Goal: Transaction & Acquisition: Purchase product/service

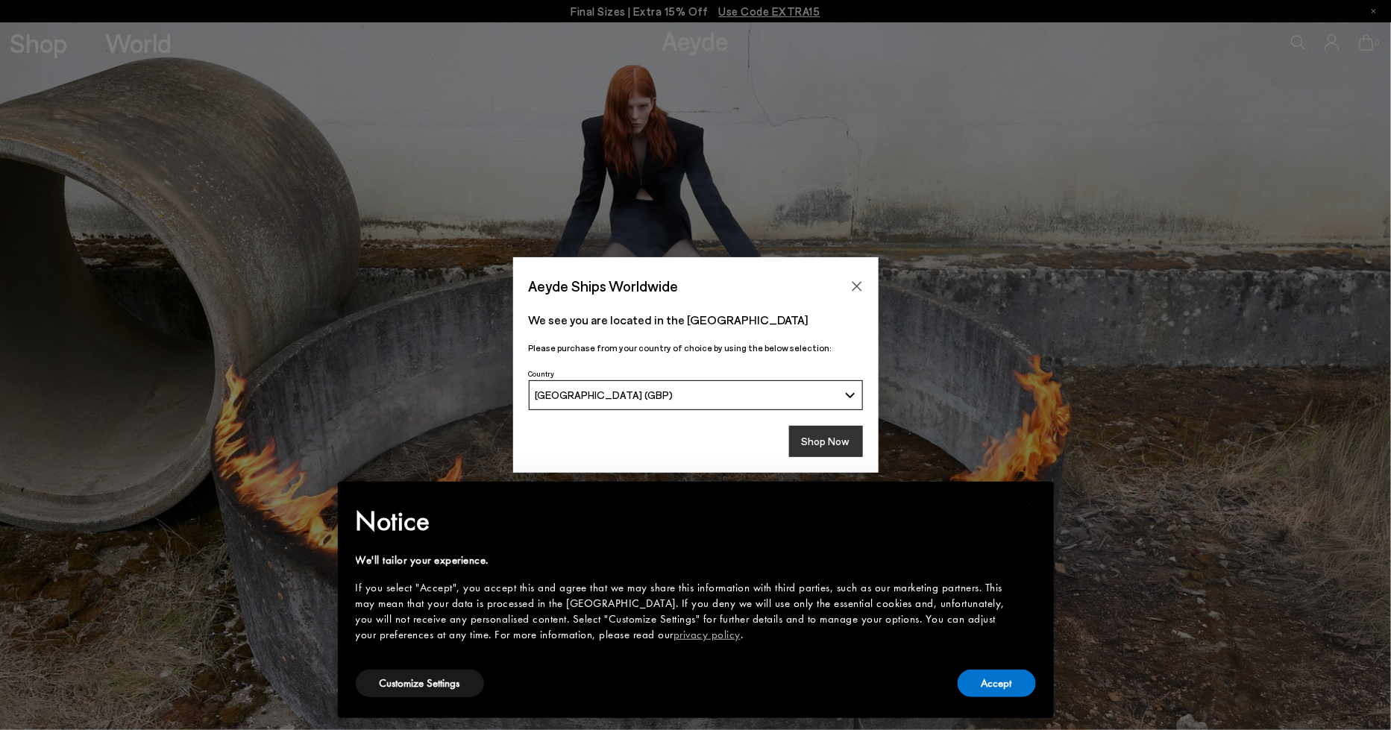
click at [832, 439] on button "Shop Now" at bounding box center [826, 441] width 74 height 31
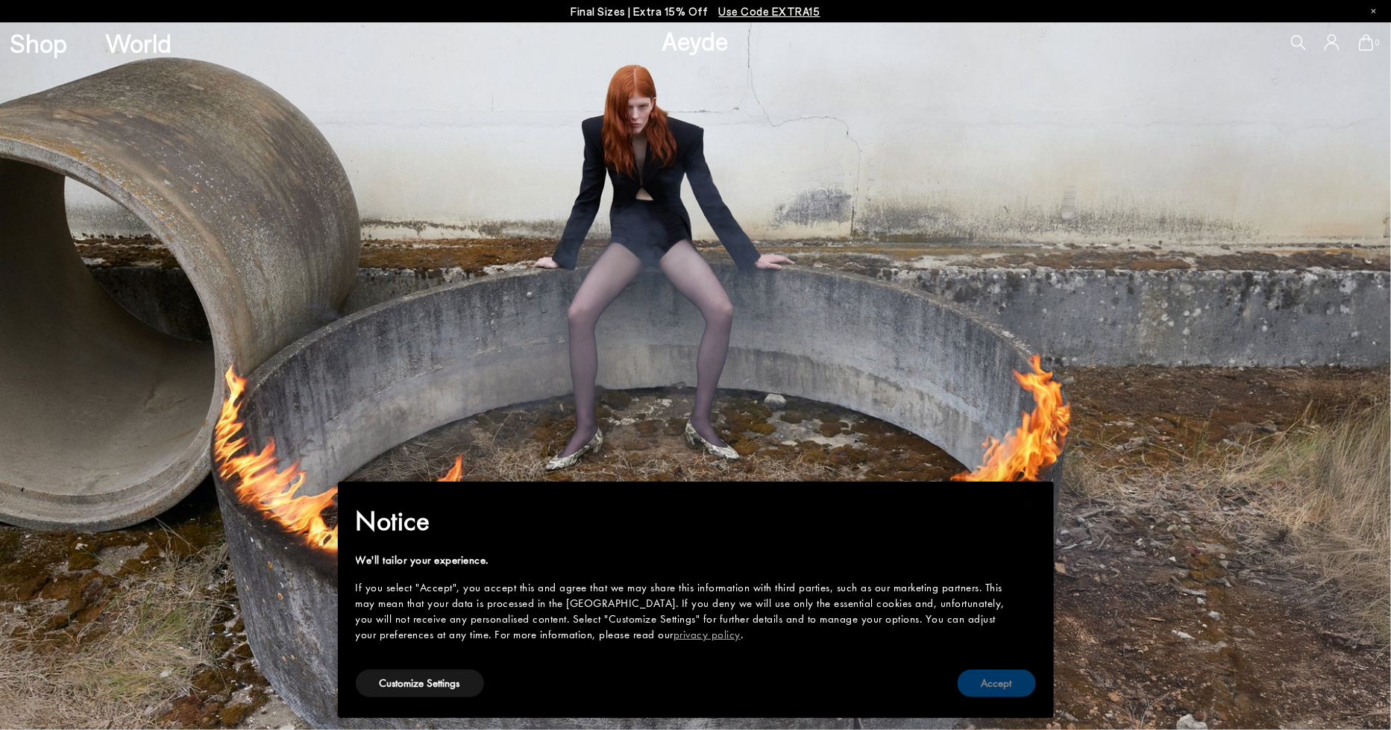
click at [1003, 686] on button "Accept" at bounding box center [997, 684] width 78 height 28
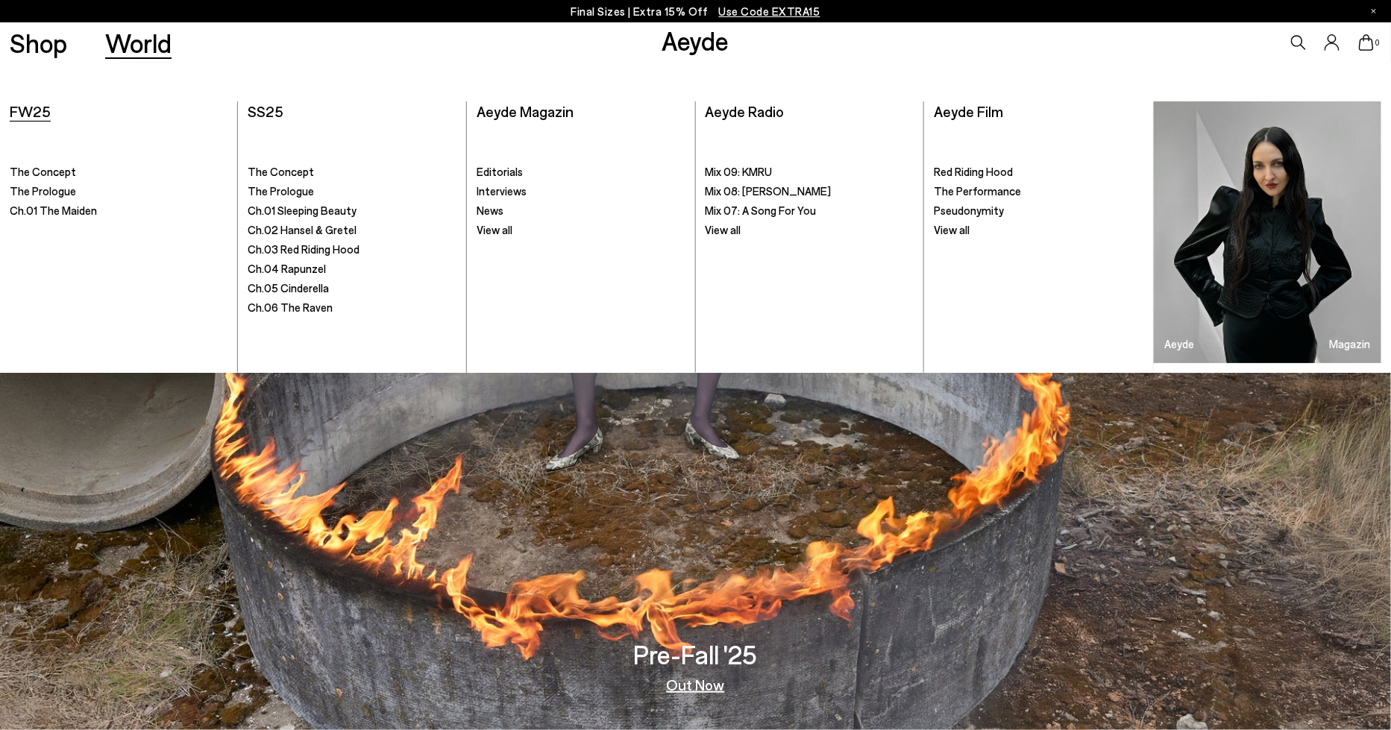
click at [31, 110] on span "FW25" at bounding box center [30, 111] width 41 height 18
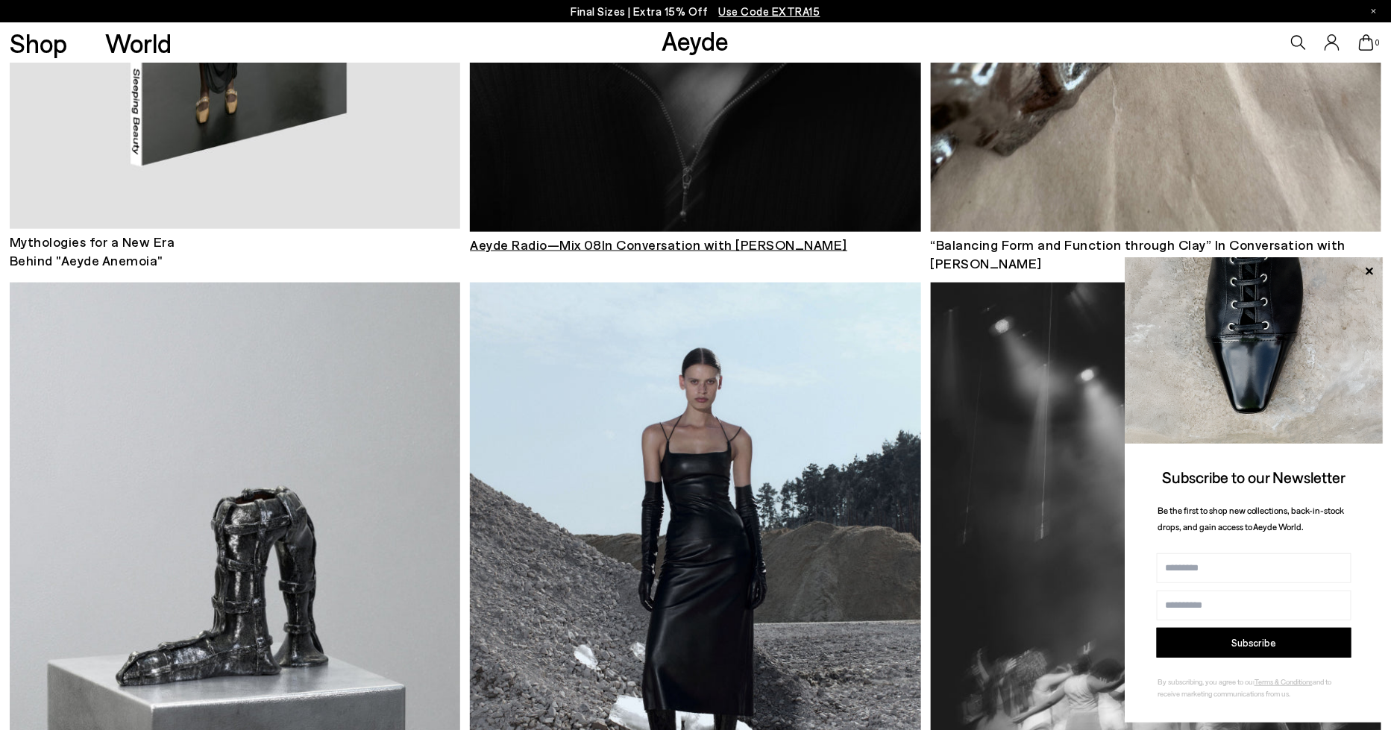
scroll to position [3173, 0]
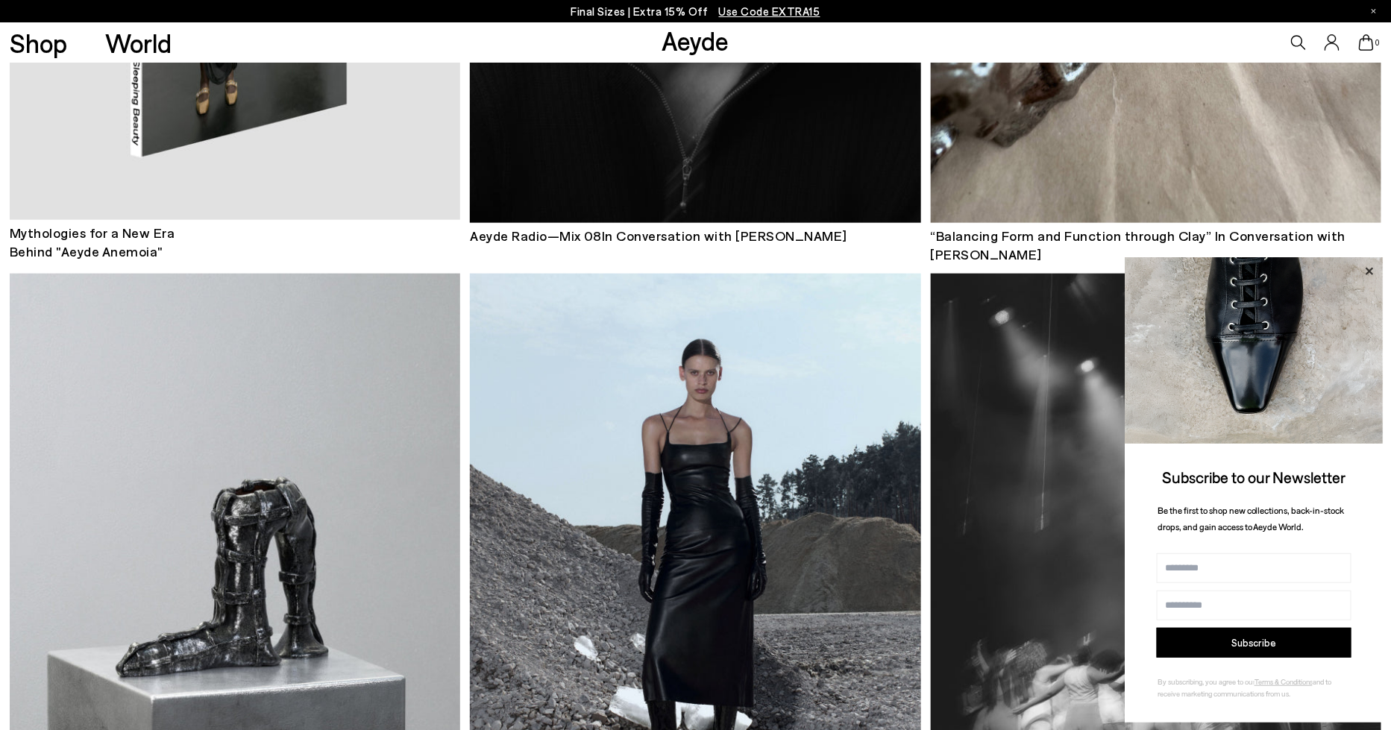
click at [1371, 268] on icon at bounding box center [1369, 271] width 19 height 19
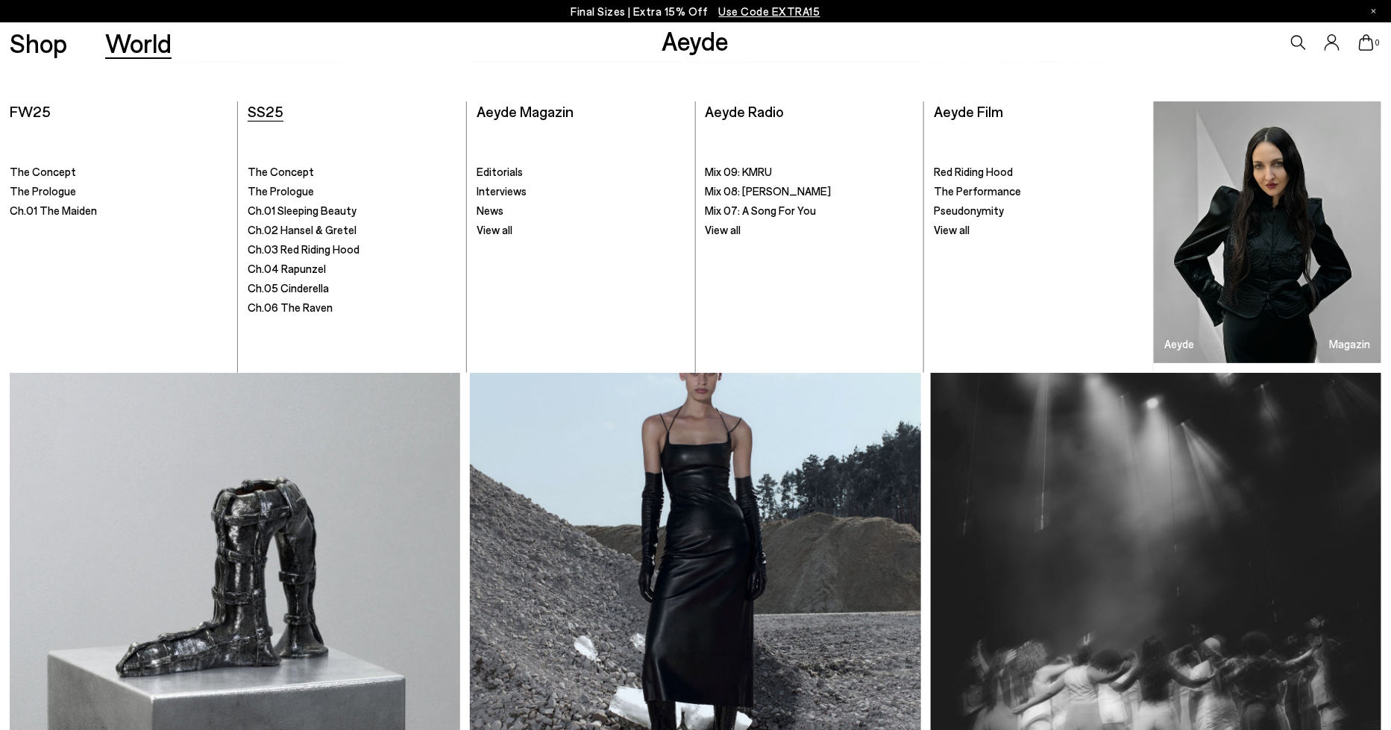
click at [264, 108] on span "SS25" at bounding box center [266, 111] width 36 height 18
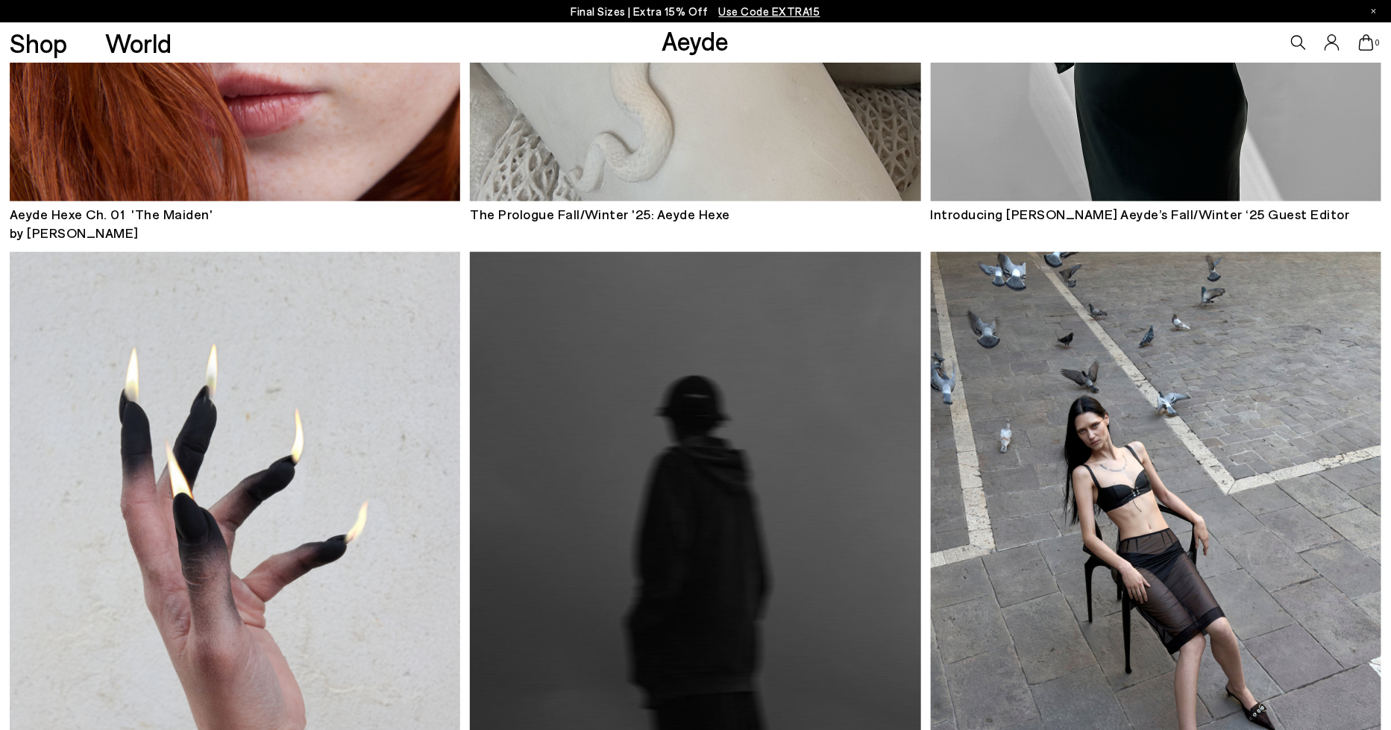
scroll to position [554, 0]
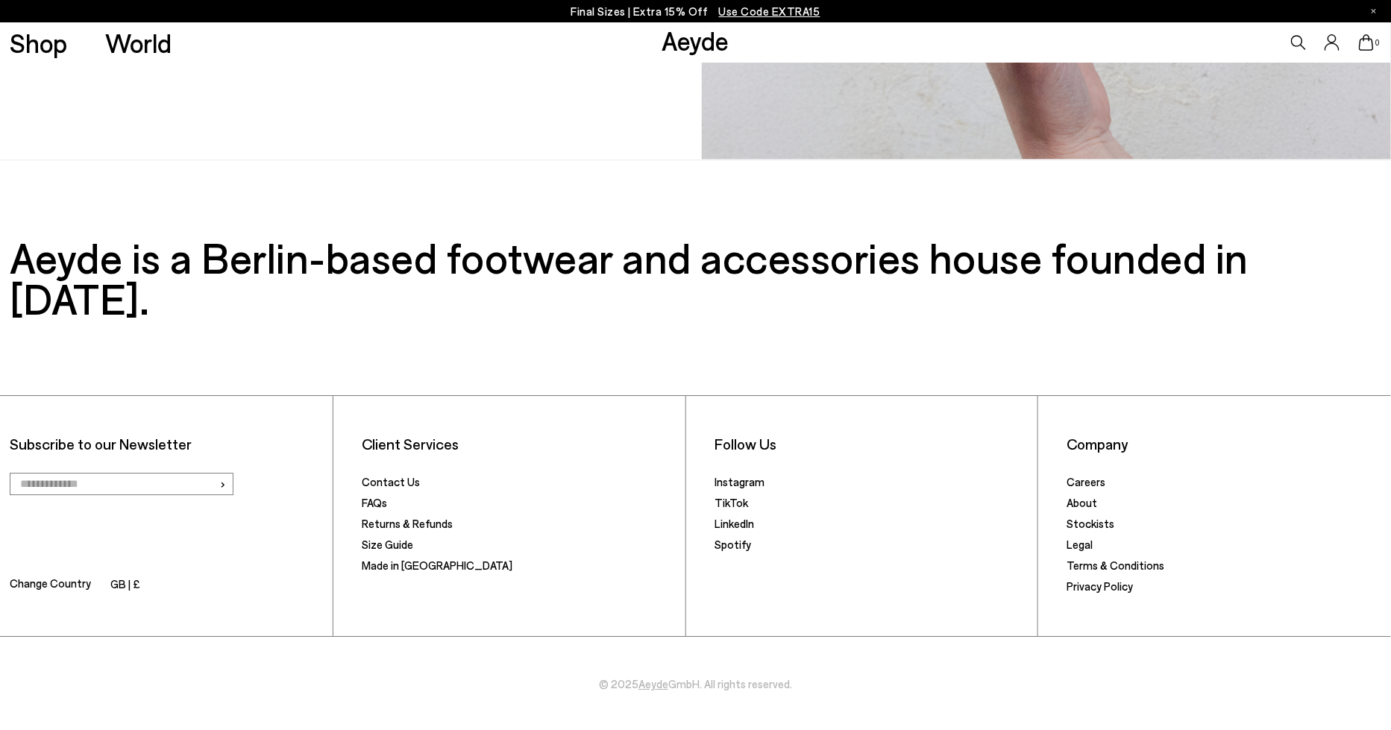
scroll to position [2540, 0]
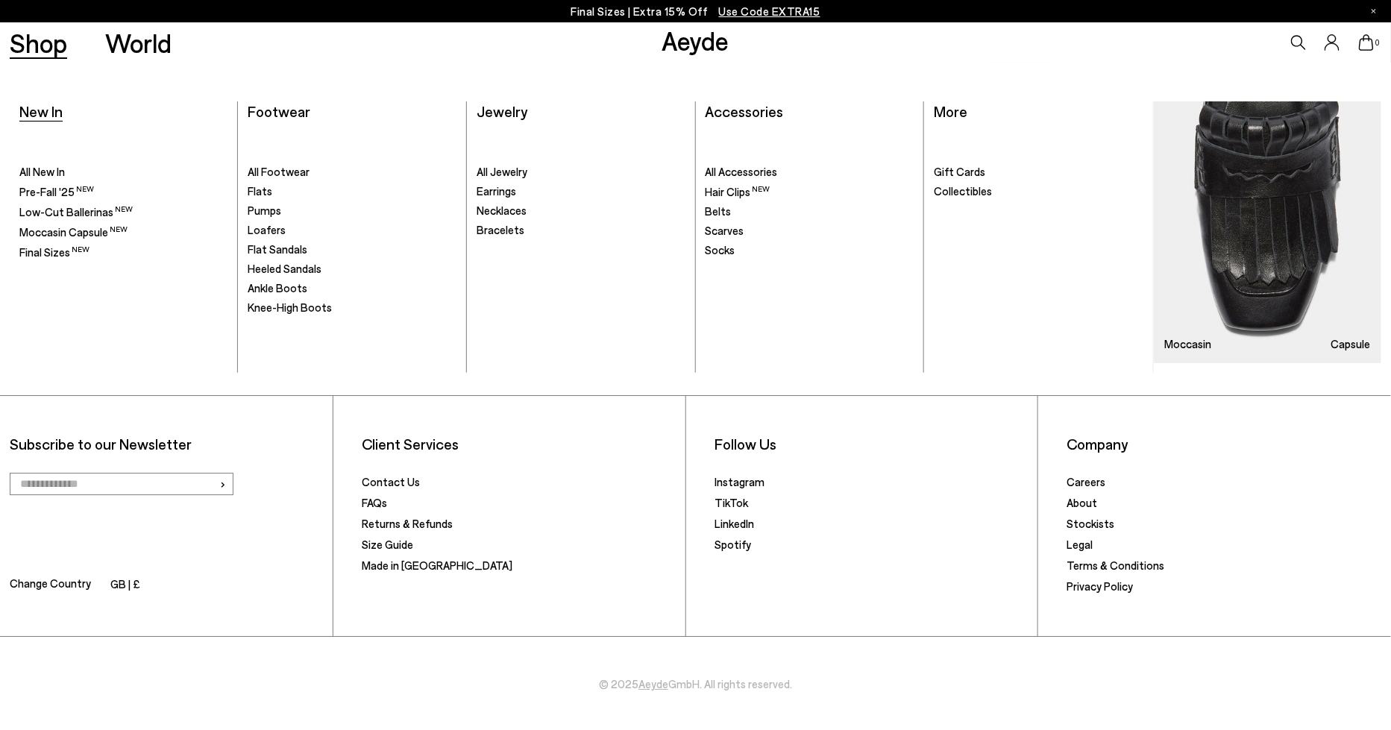
click at [39, 111] on span "New In" at bounding box center [40, 111] width 43 height 18
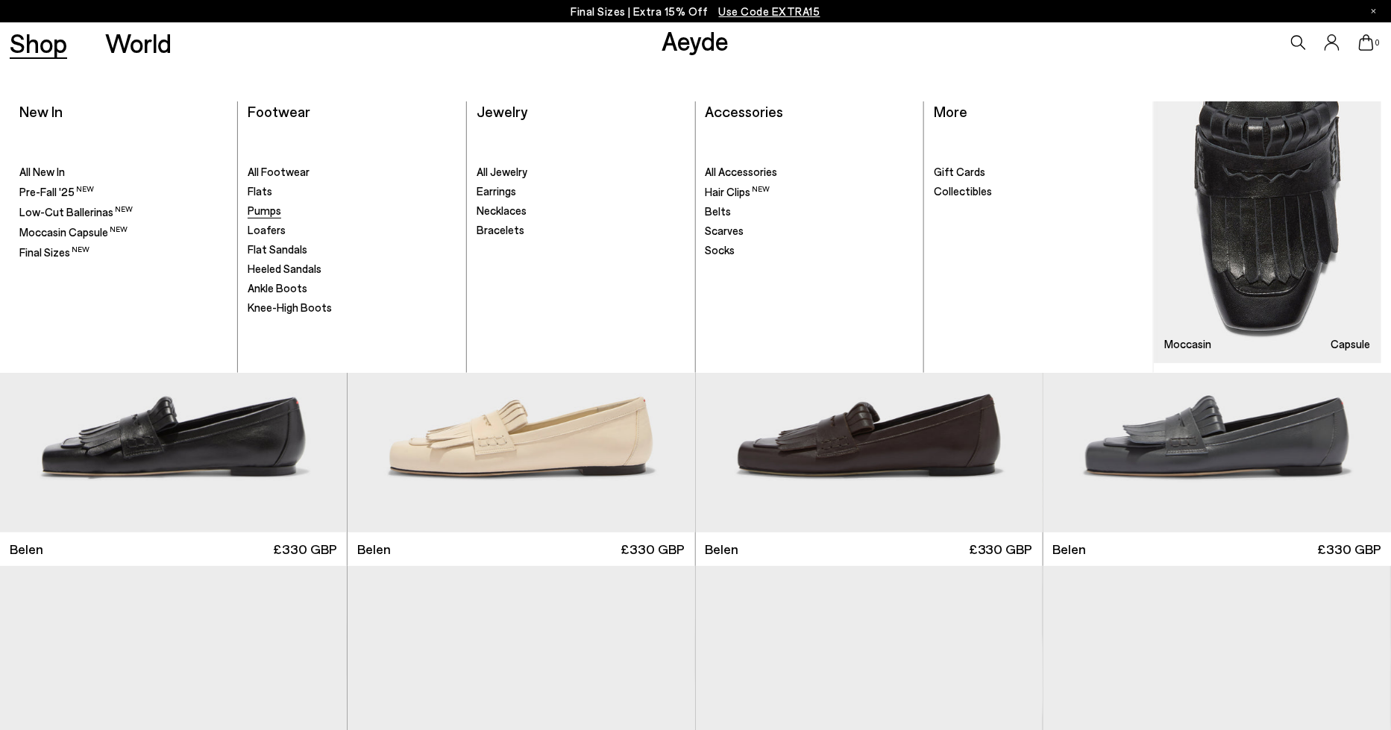
click at [261, 212] on span "Pumps" at bounding box center [265, 210] width 34 height 13
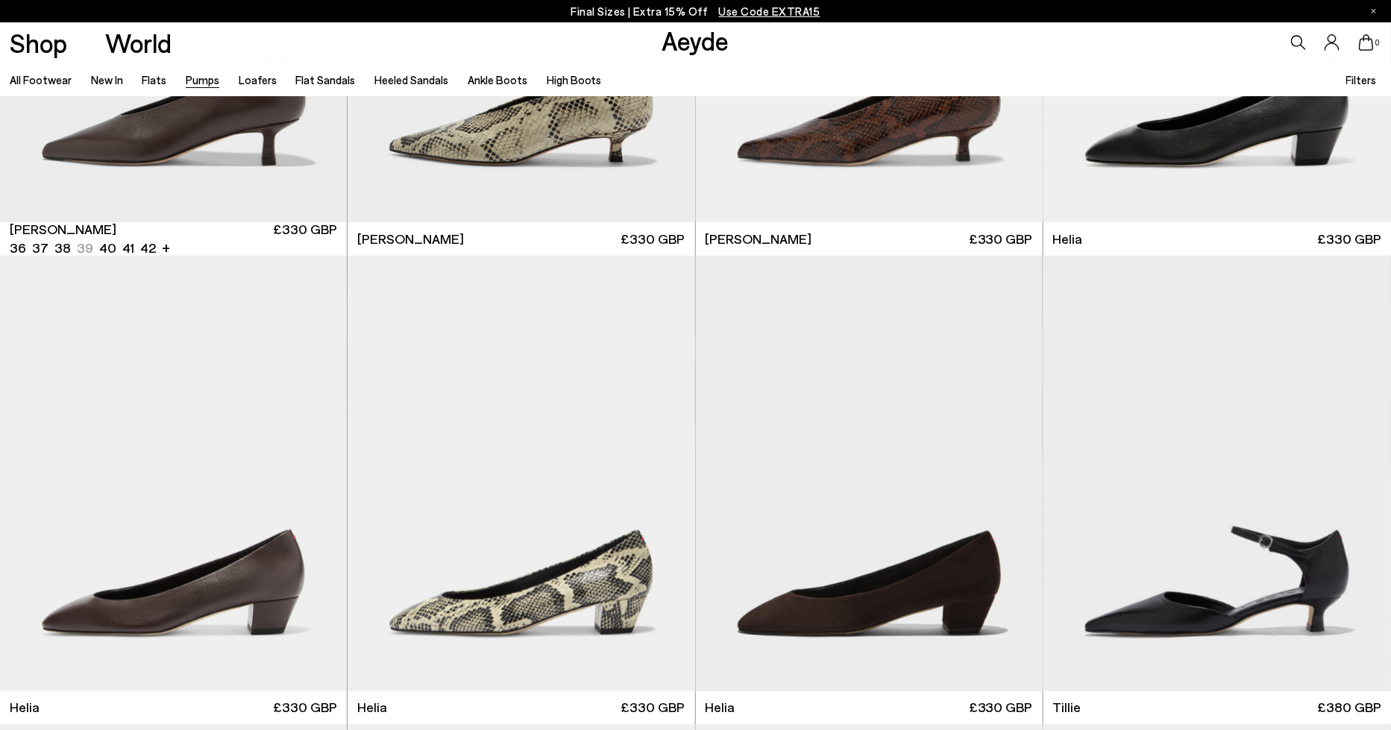
scroll to position [793, 0]
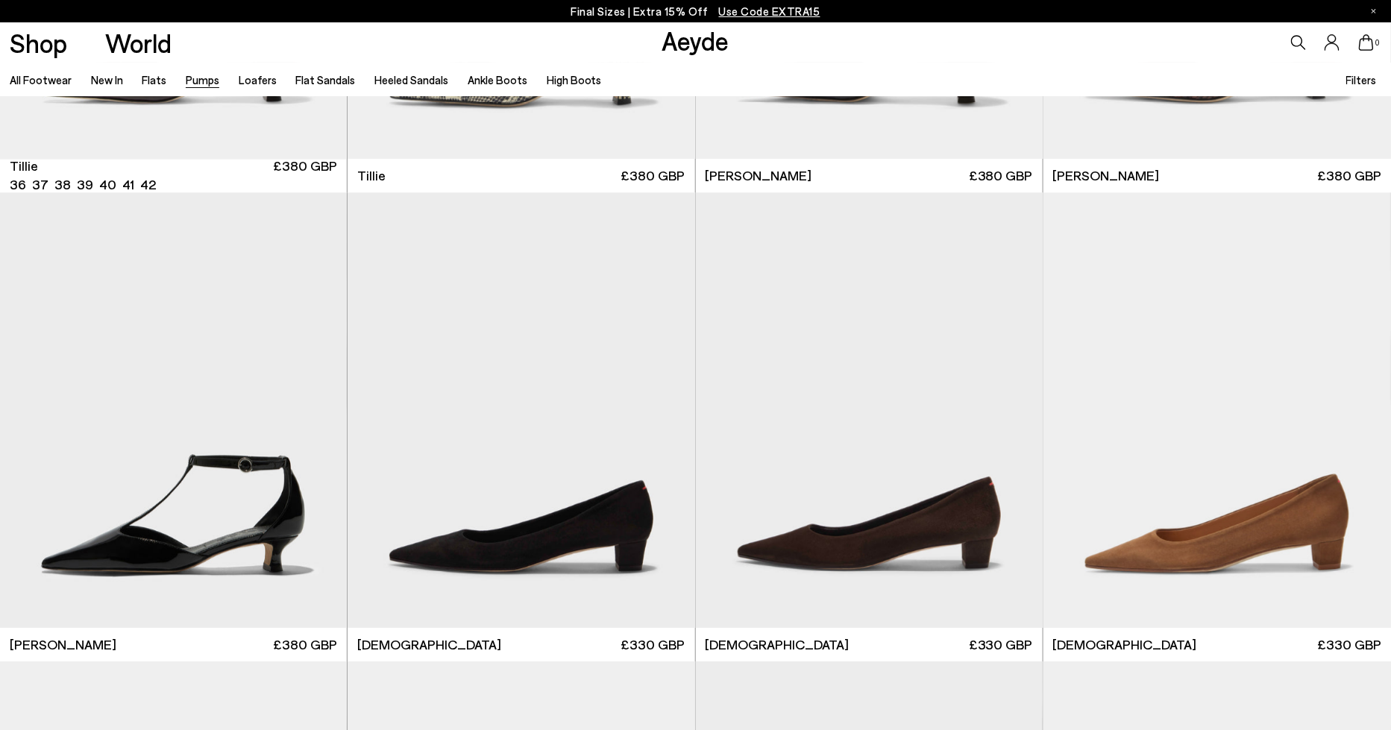
scroll to position [1786, 0]
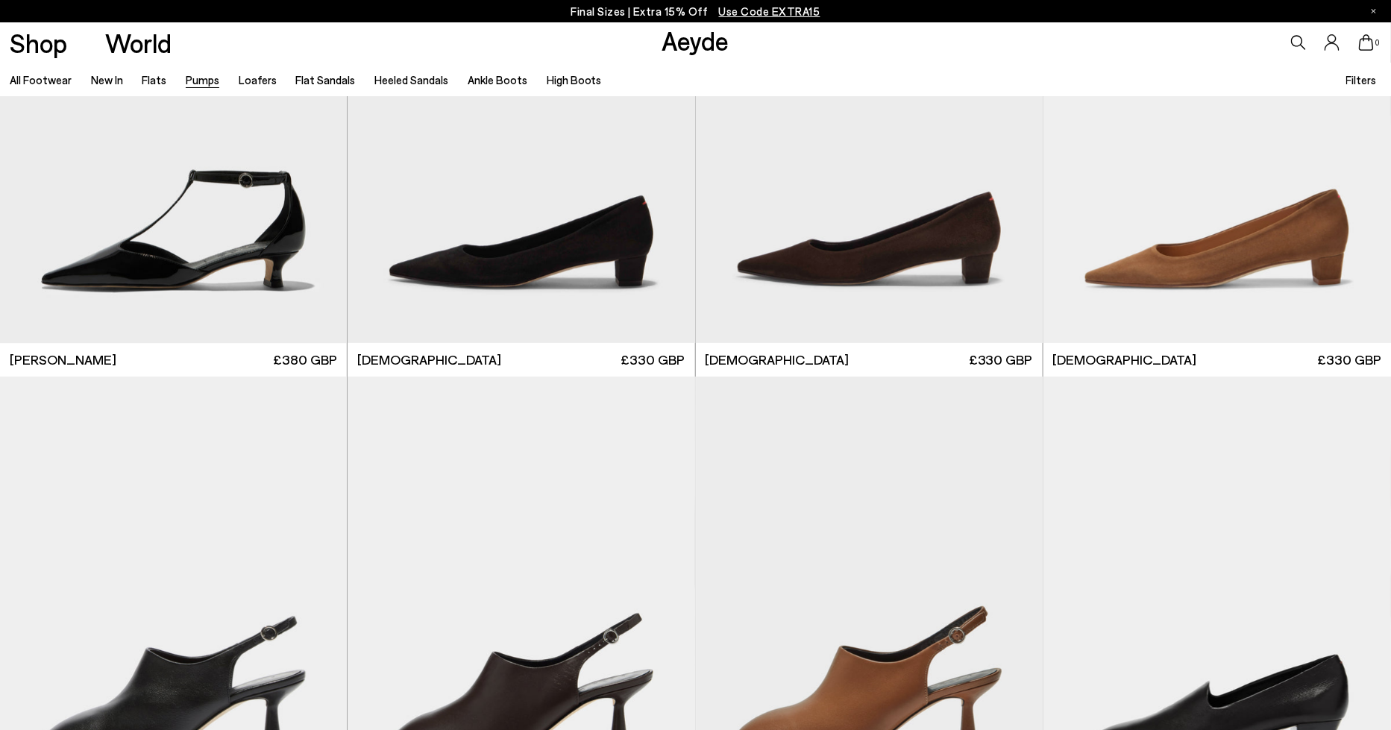
scroll to position [2067, 0]
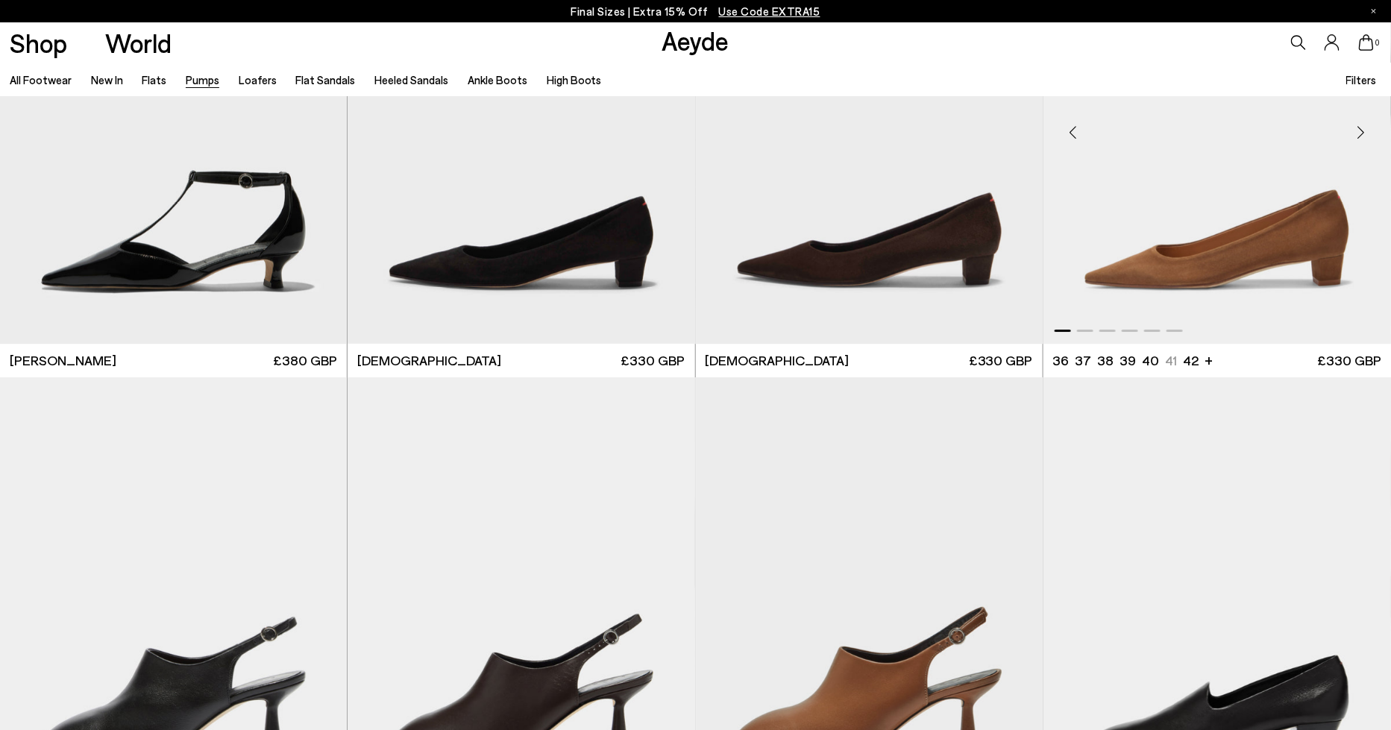
click at [1243, 240] on img "1 / 6" at bounding box center [1217, 126] width 348 height 436
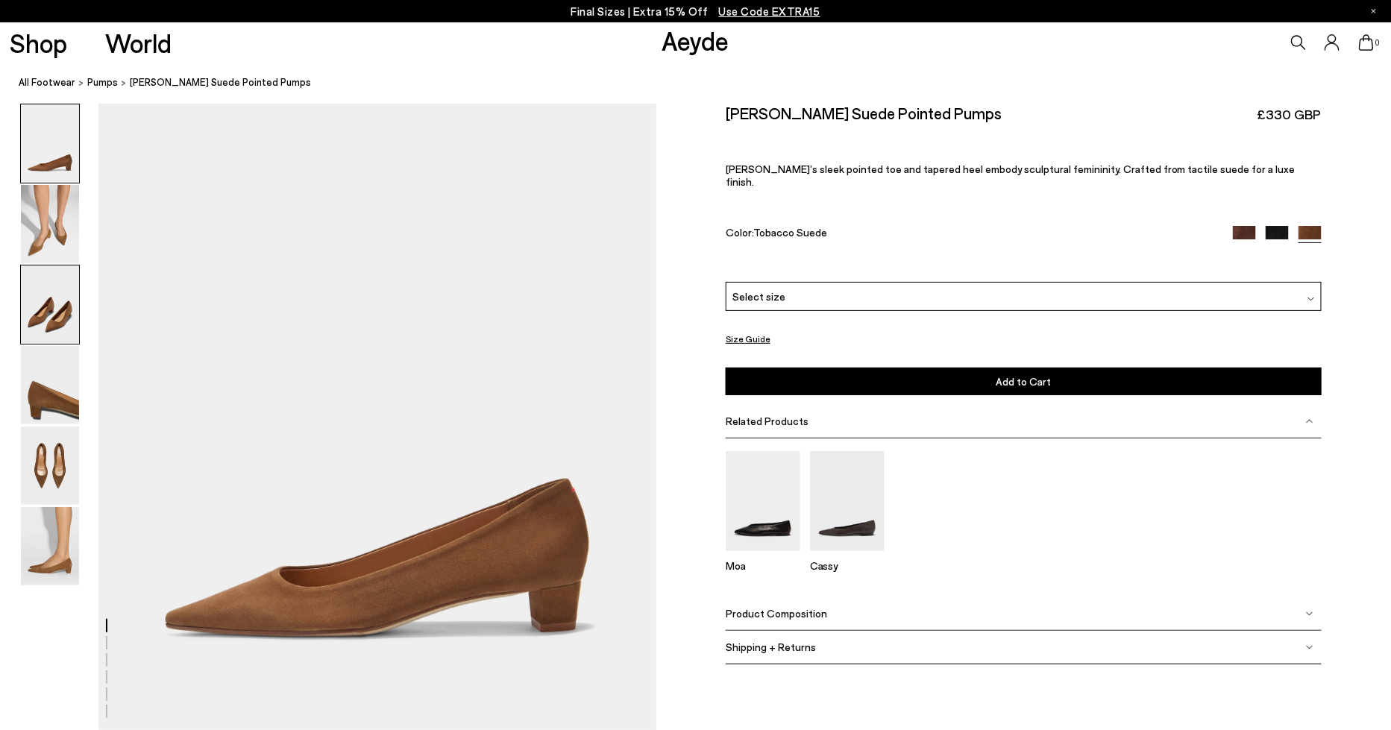
click at [43, 310] on img at bounding box center [50, 305] width 58 height 78
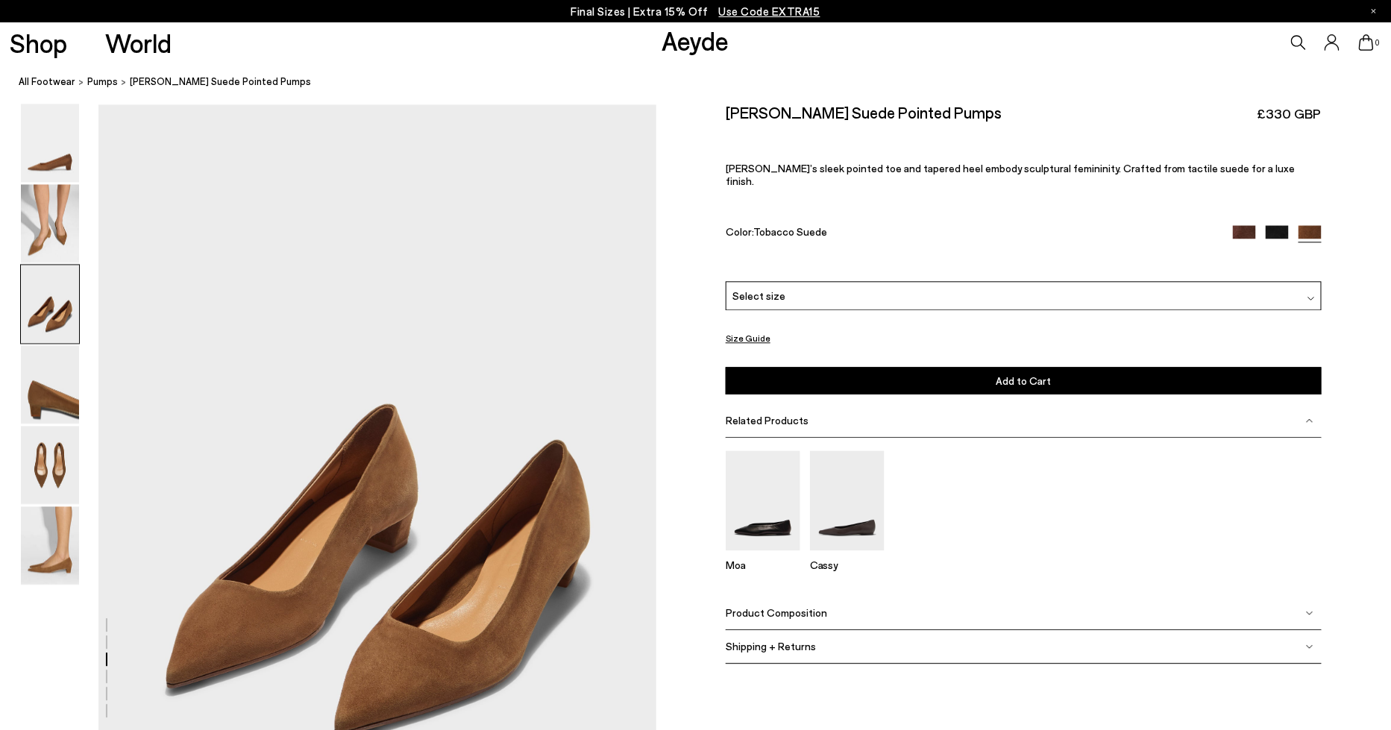
scroll to position [1376, 0]
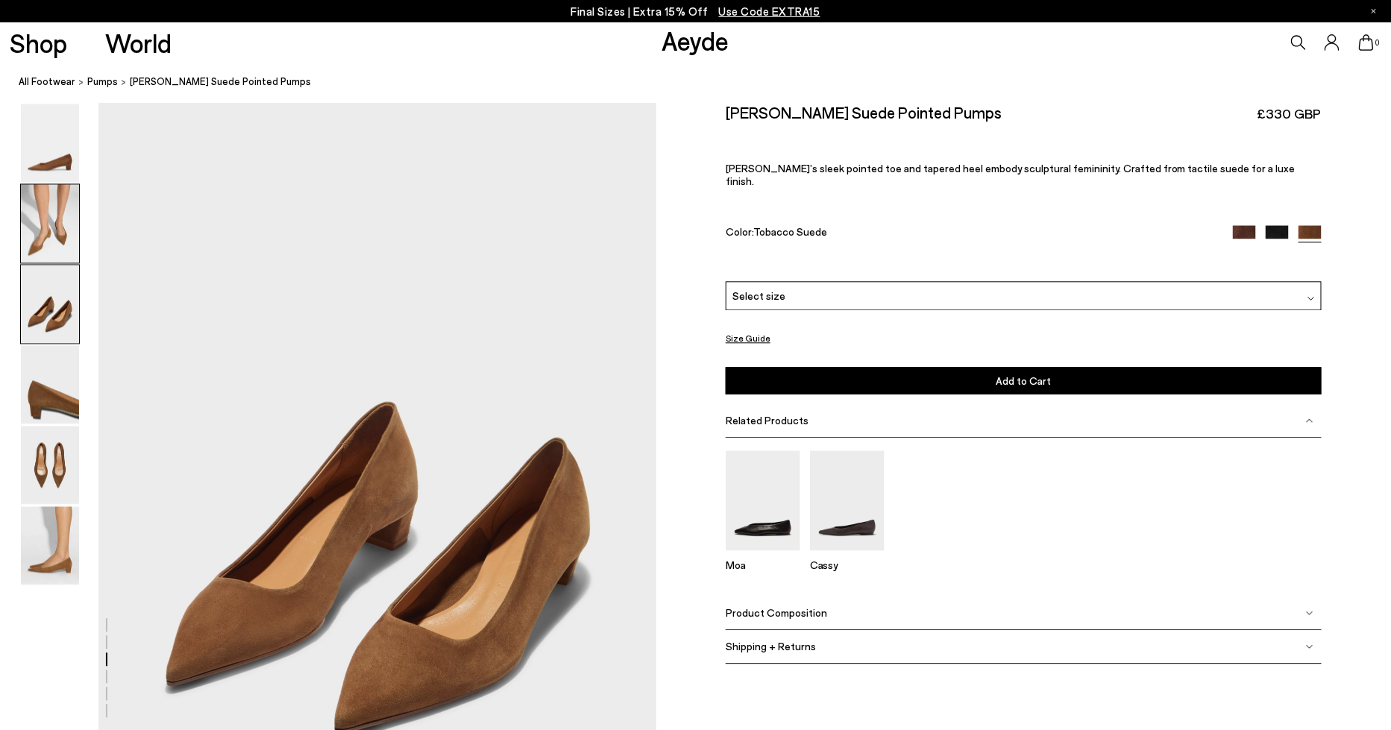
click at [41, 225] on img at bounding box center [50, 224] width 58 height 78
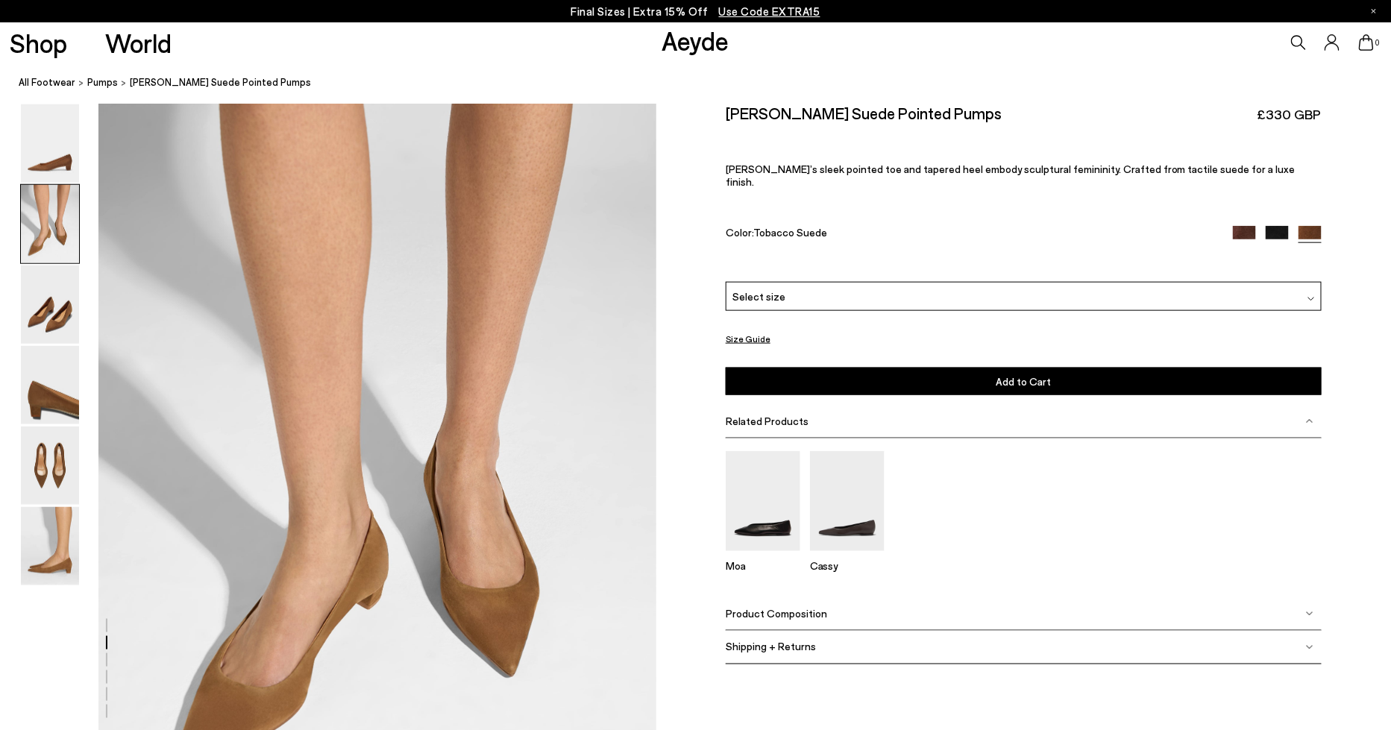
scroll to position [630, 0]
